Goal: Task Accomplishment & Management: Complete application form

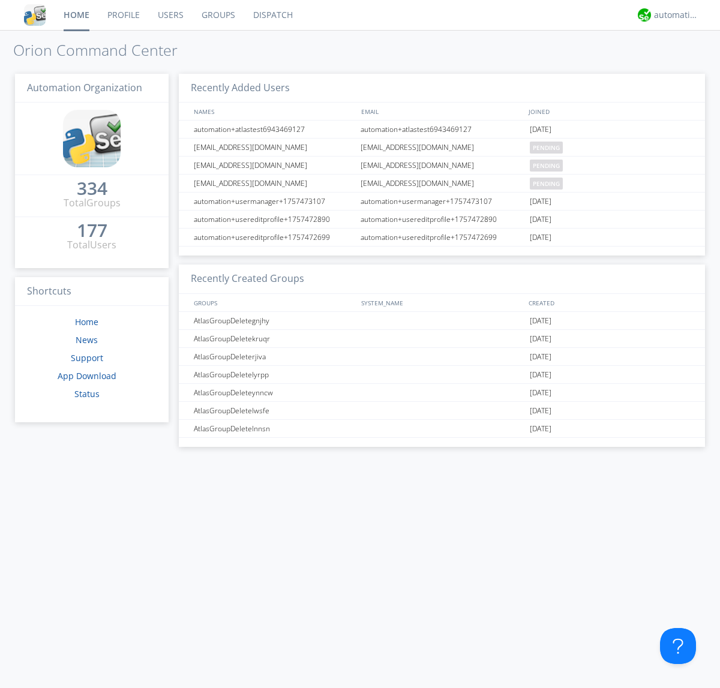
click at [170, 15] on link "Users" at bounding box center [171, 15] width 44 height 30
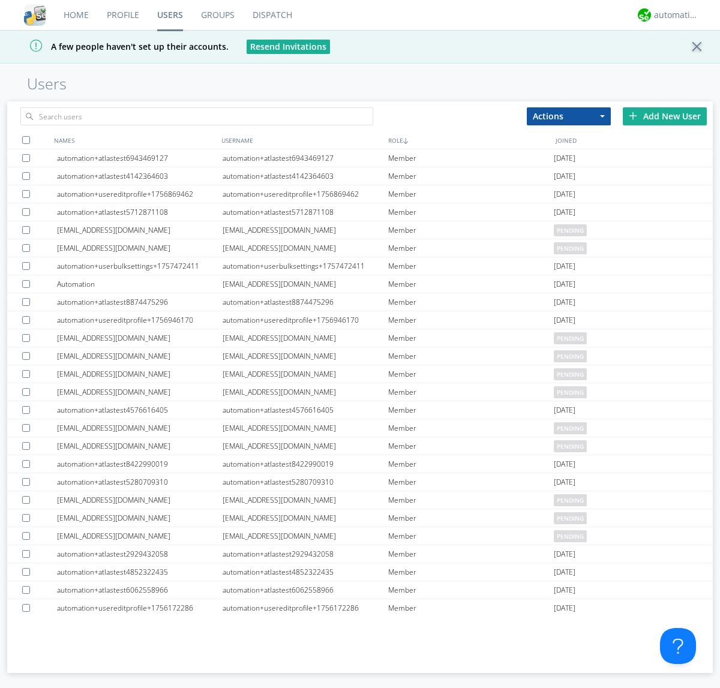
click at [665, 116] on div "Add New User" at bounding box center [665, 116] width 84 height 18
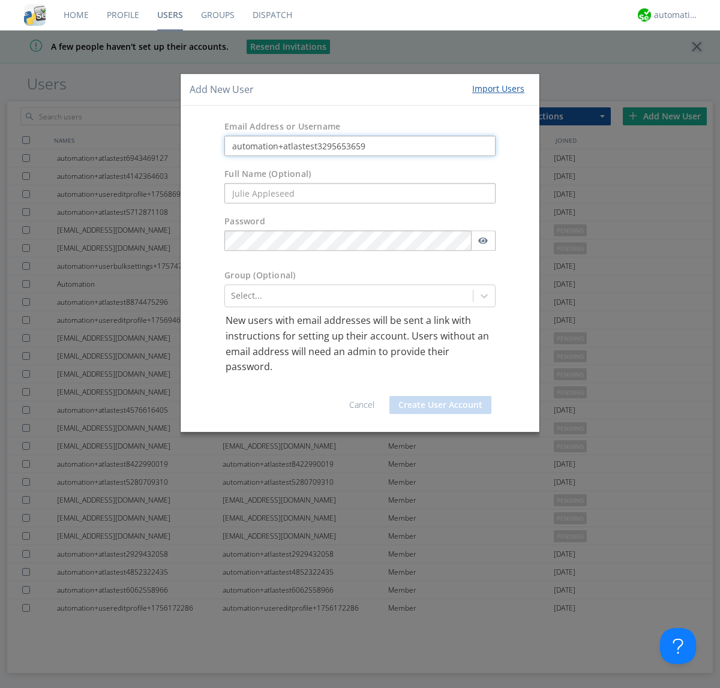
type input "automation+atlastest3295653659"
click at [348, 296] on div at bounding box center [349, 296] width 236 height 14
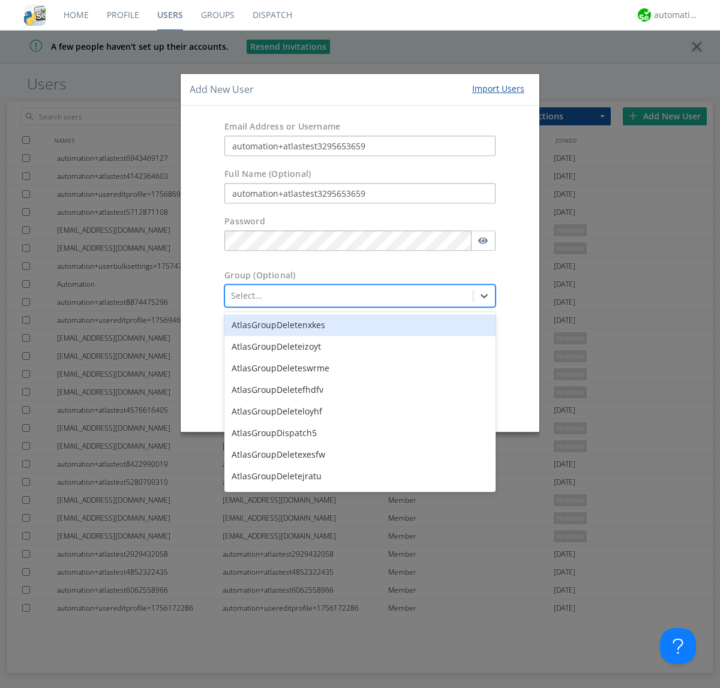
click at [440, 404] on button "Create User Account" at bounding box center [440, 405] width 102 height 18
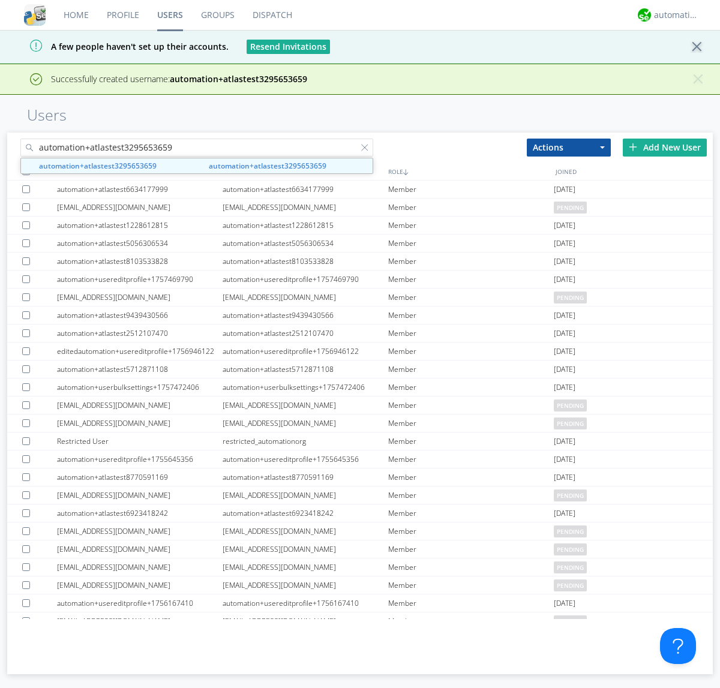
type input "automation+atlastest3295653659"
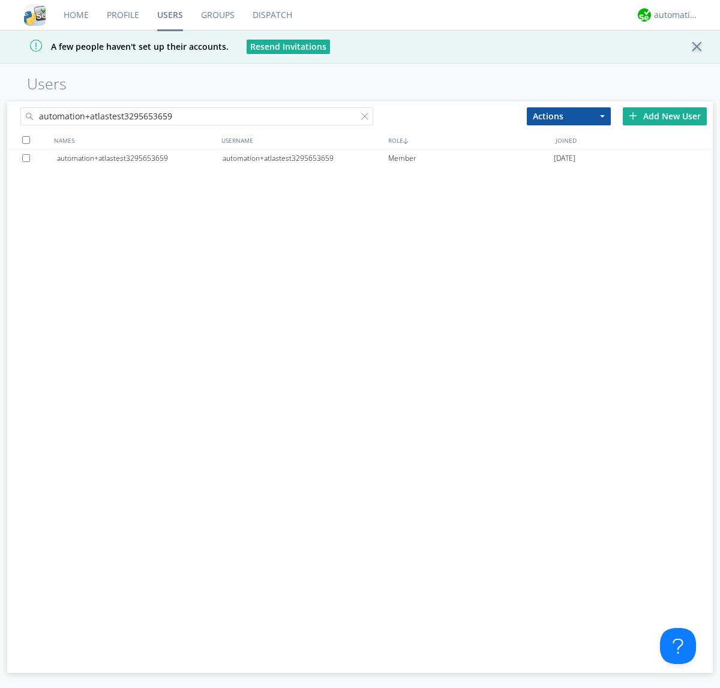
click at [305, 158] on div "automation+atlastest3295653659" at bounding box center [306, 158] width 166 height 18
